Goal: Book appointment/travel/reservation

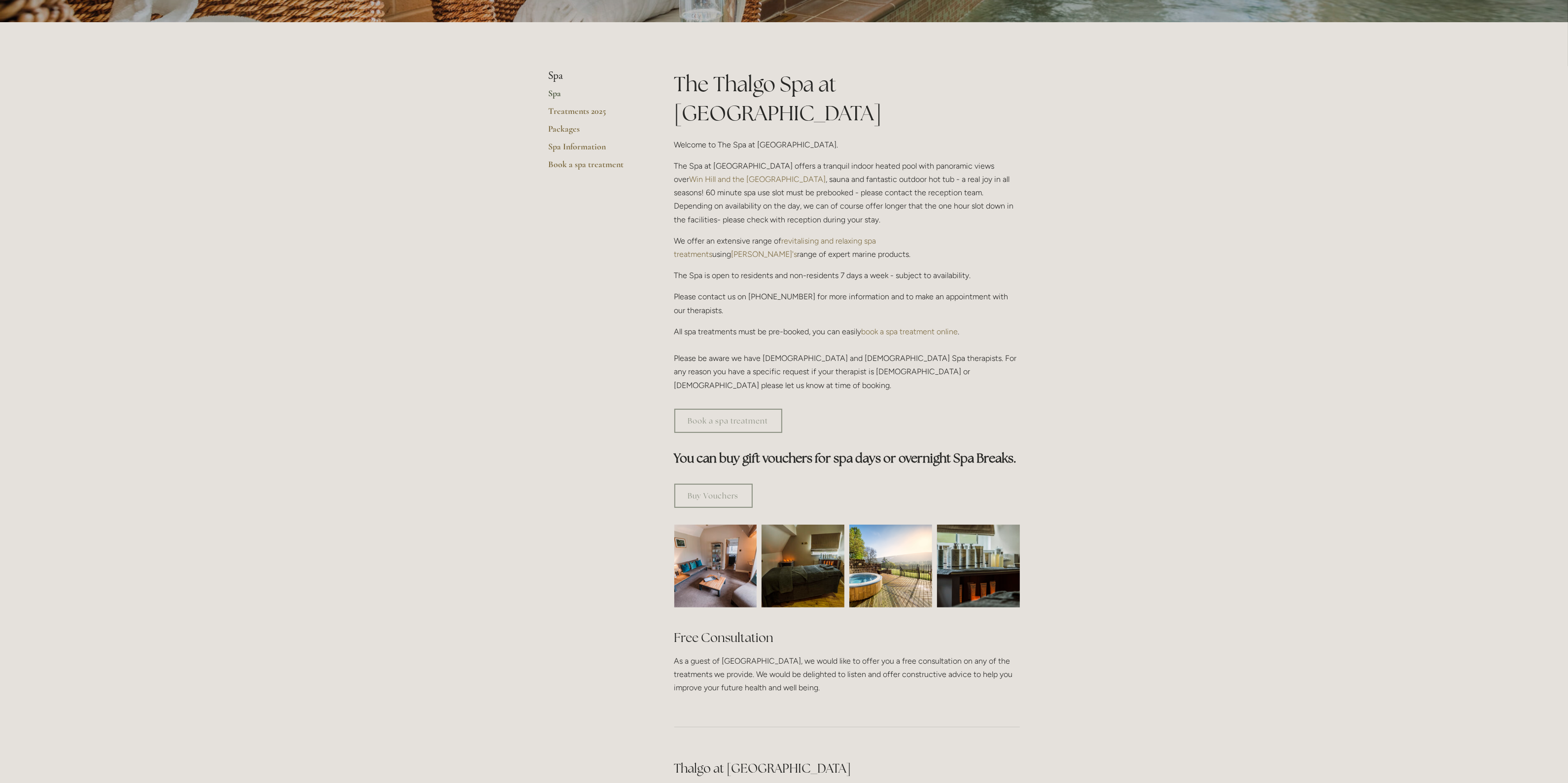
scroll to position [123, 0]
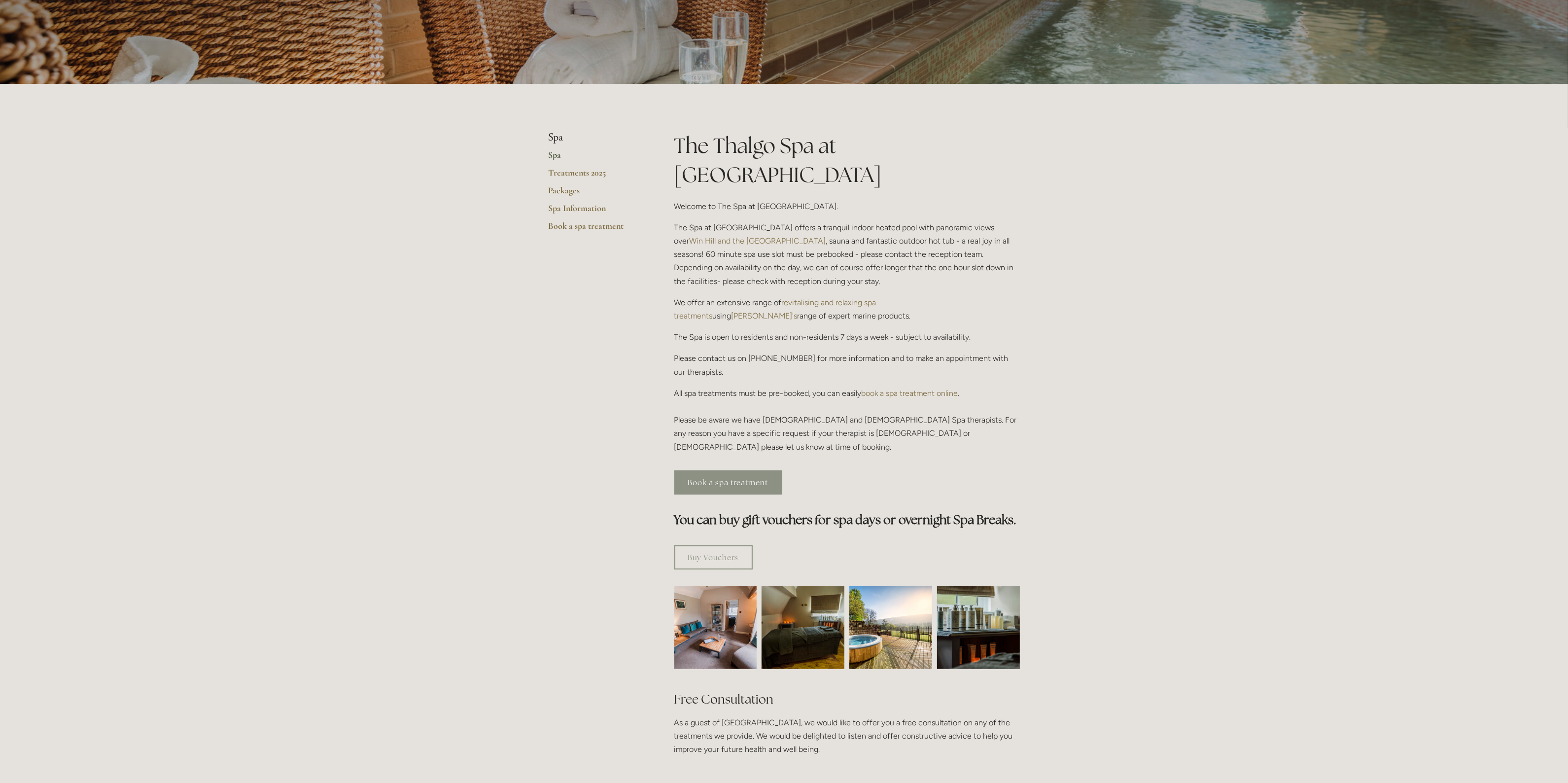
click at [733, 471] on link "Book a spa treatment" at bounding box center [728, 483] width 108 height 24
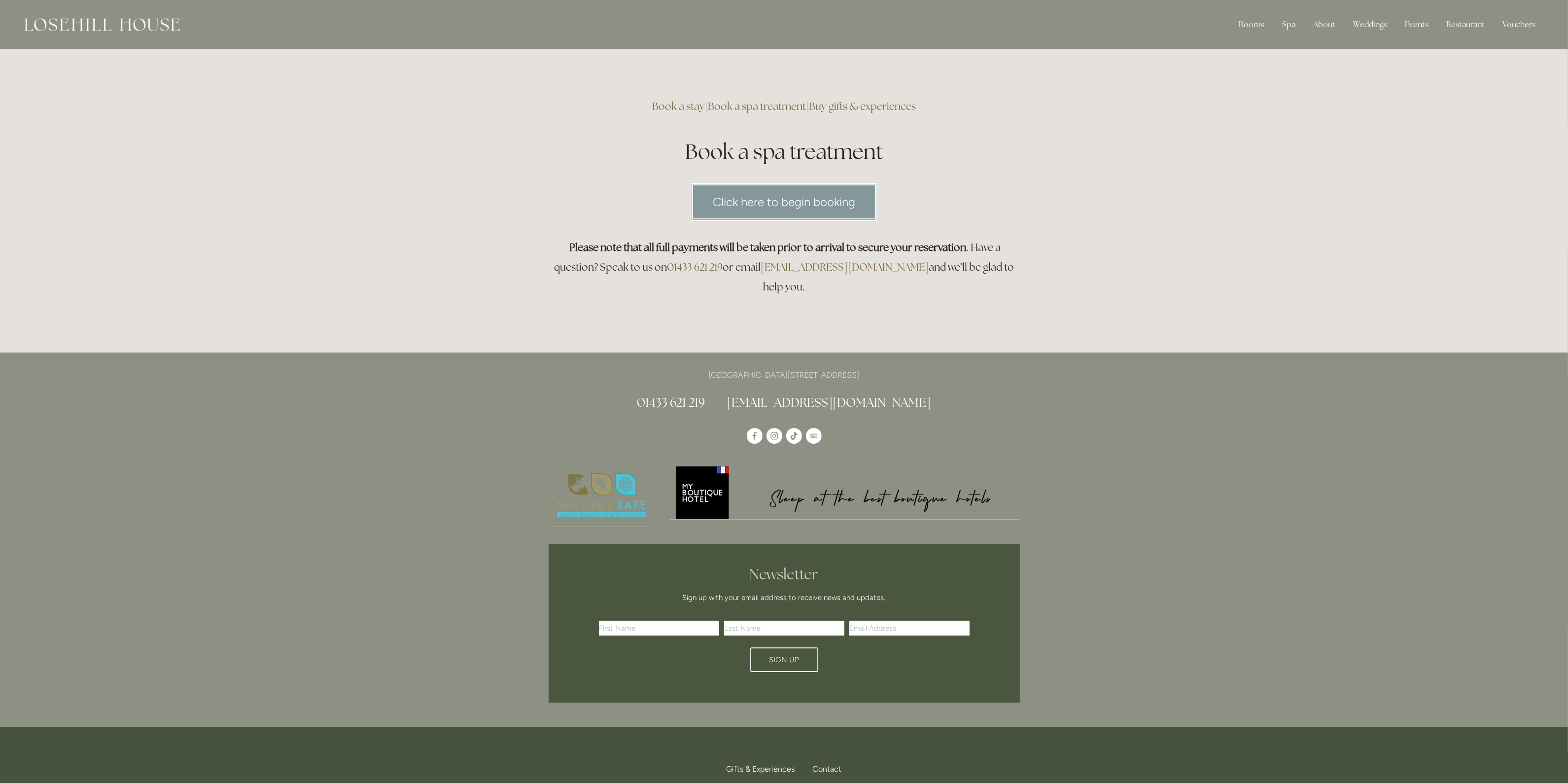
click at [799, 210] on link "Click here to begin booking" at bounding box center [784, 202] width 187 height 38
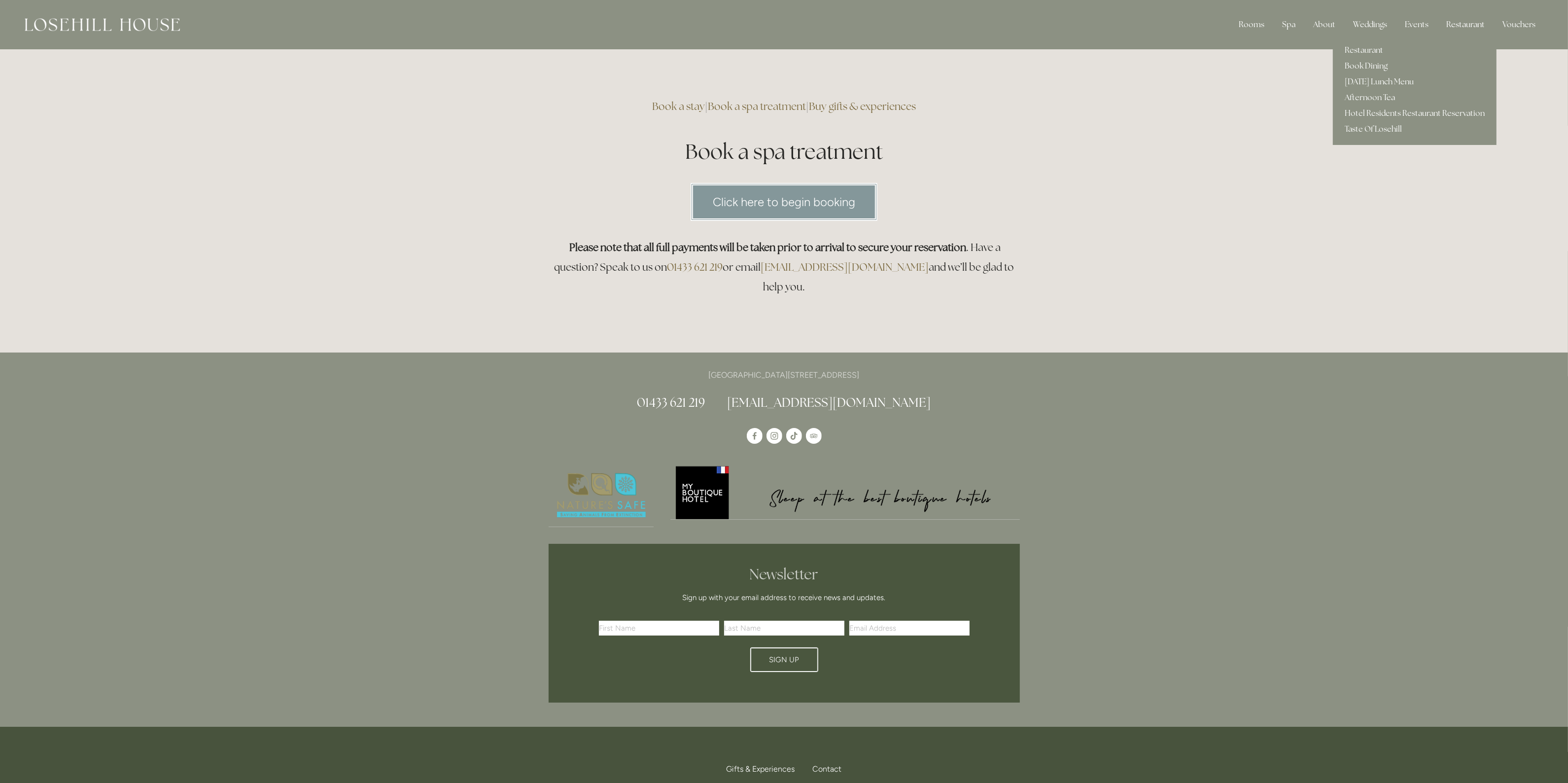
click at [1460, 24] on div "Restaurant" at bounding box center [1465, 24] width 54 height 19
